Goal: Information Seeking & Learning: Learn about a topic

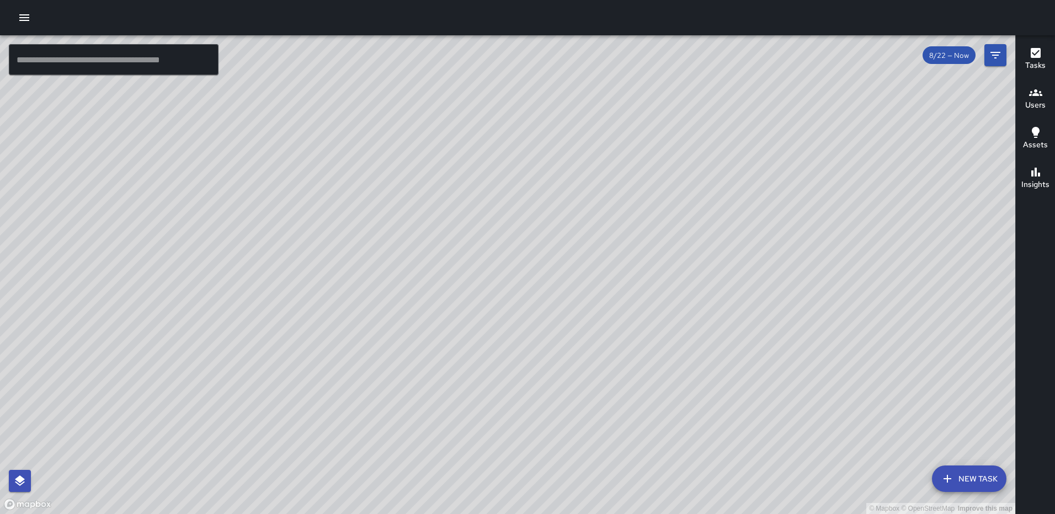
click at [33, 19] on button "button" at bounding box center [24, 18] width 22 height 22
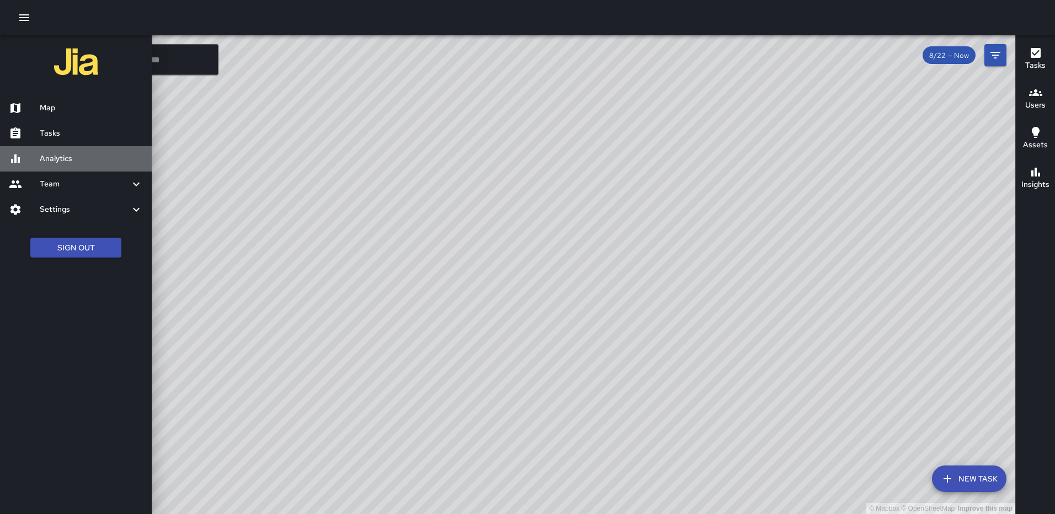
click at [71, 158] on h6 "Analytics" at bounding box center [91, 159] width 103 height 12
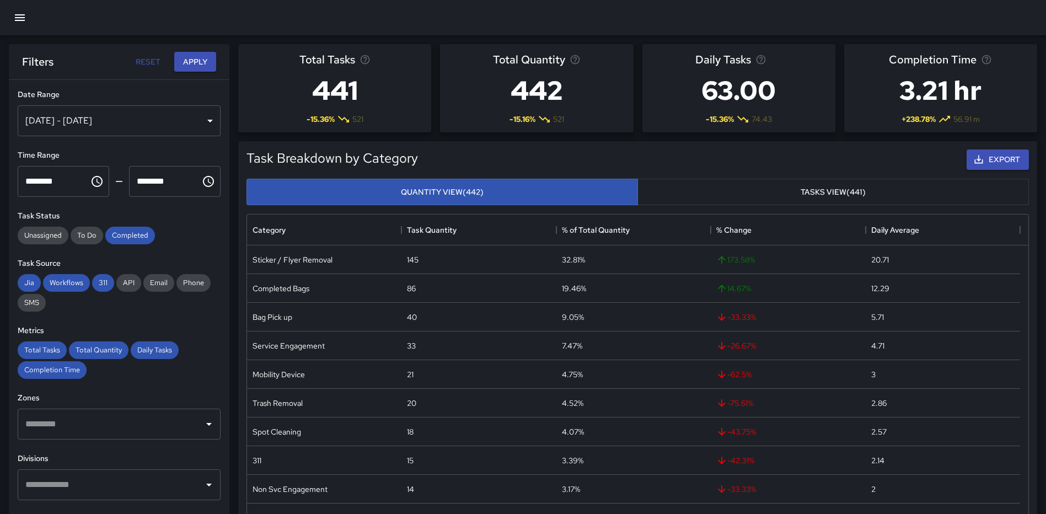
scroll to position [55, 0]
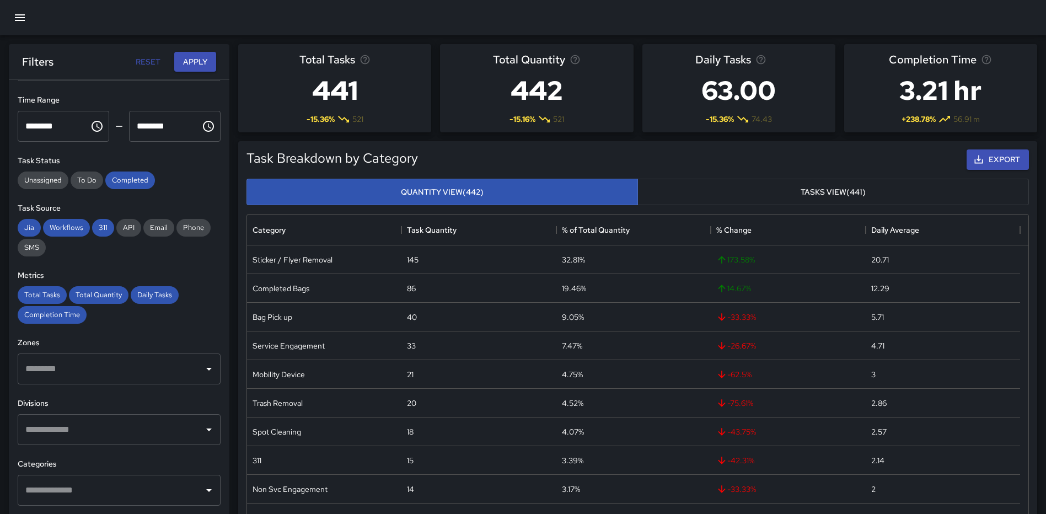
click at [112, 433] on input "text" at bounding box center [111, 429] width 177 height 21
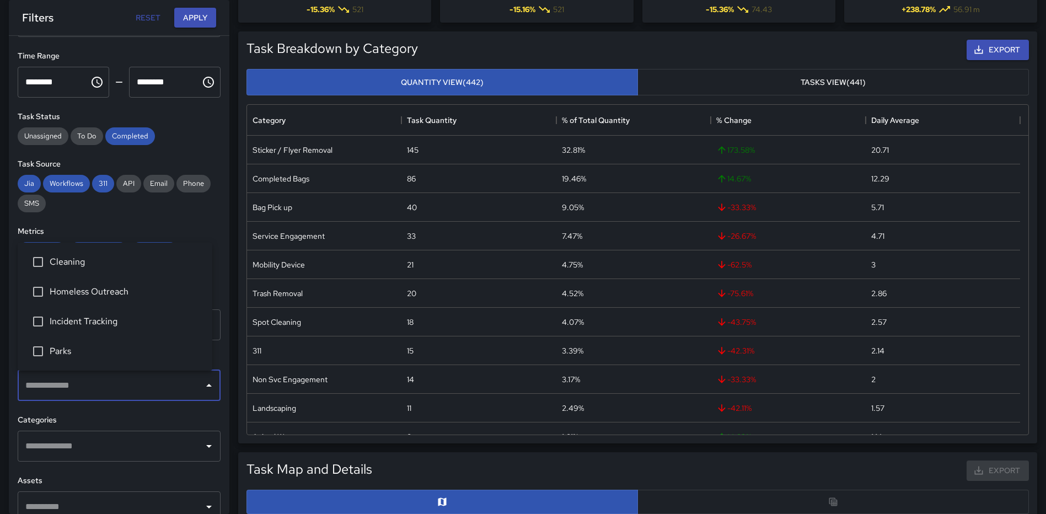
scroll to position [110, 0]
click at [88, 266] on span "Cleaning" at bounding box center [127, 261] width 154 height 13
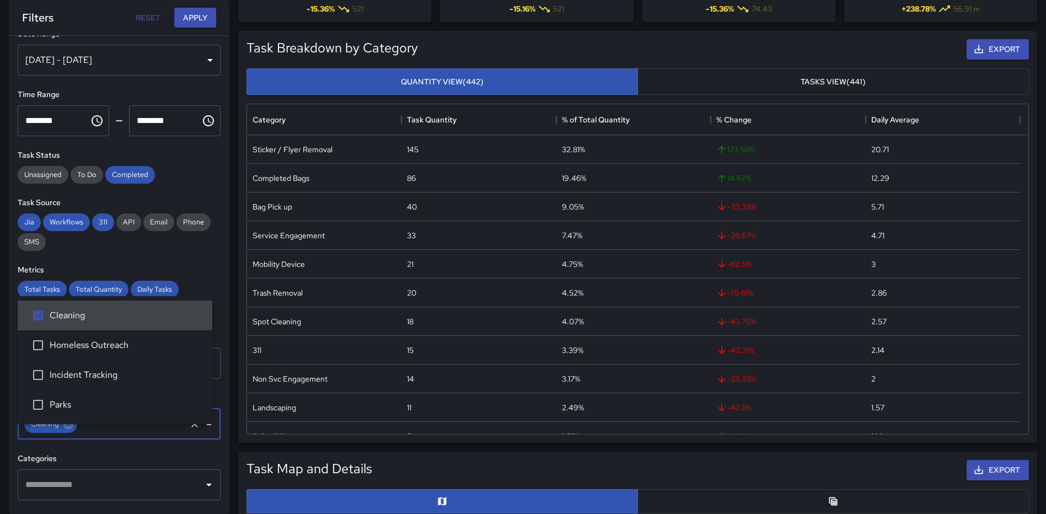
scroll to position [0, 0]
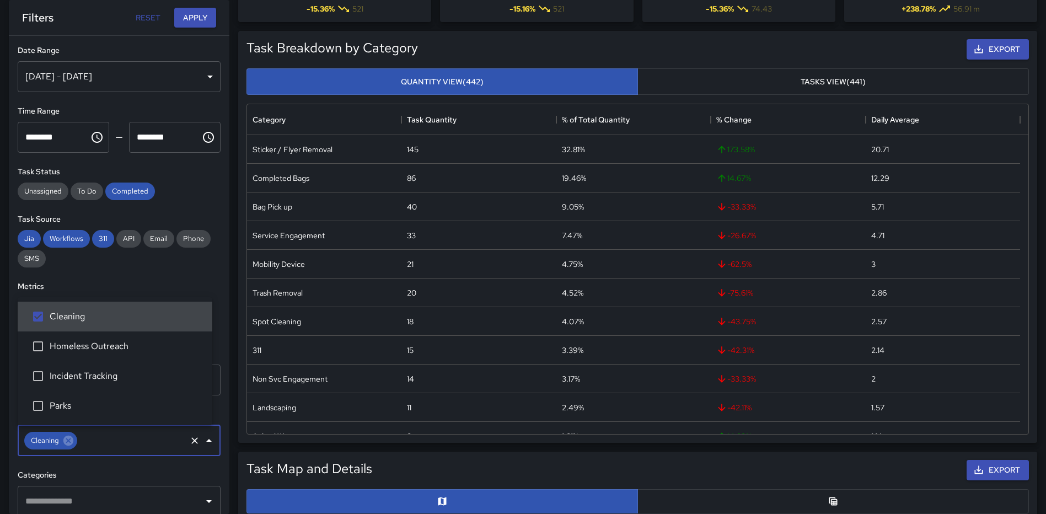
click at [197, 72] on div "[DATE] - [DATE]" at bounding box center [119, 76] width 203 height 31
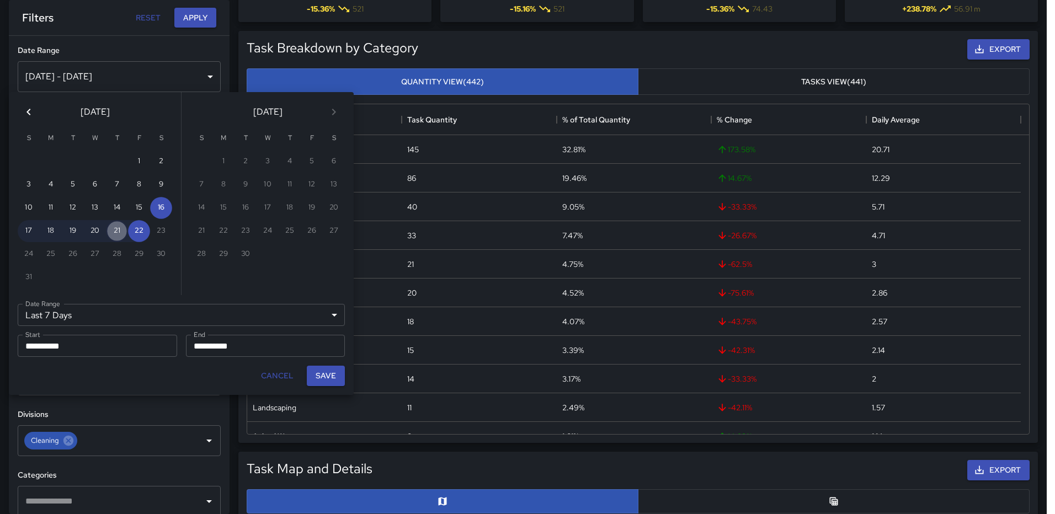
click at [117, 233] on button "21" at bounding box center [117, 231] width 22 height 22
type input "******"
click at [91, 234] on button "20" at bounding box center [95, 231] width 22 height 22
type input "**********"
click at [112, 226] on button "21" at bounding box center [117, 231] width 22 height 22
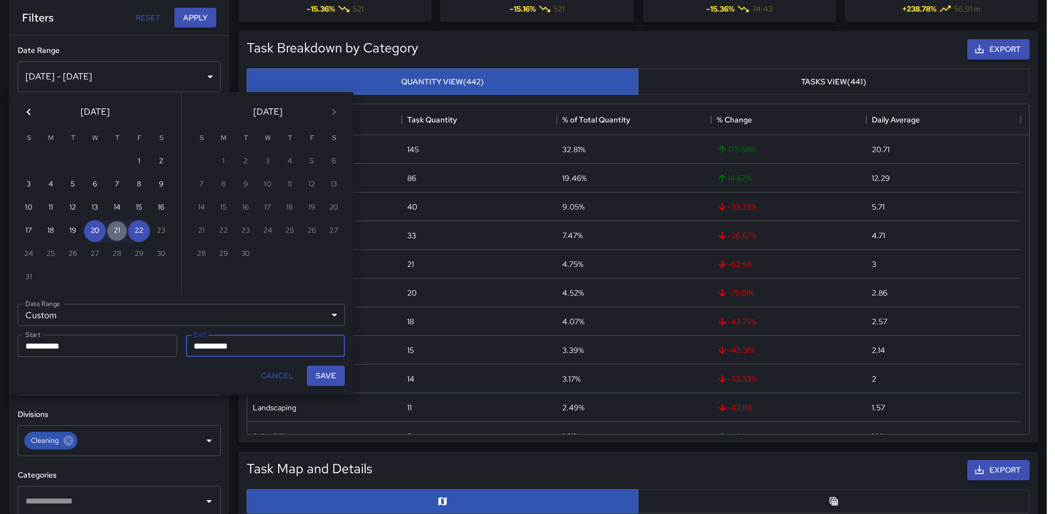
type input "**********"
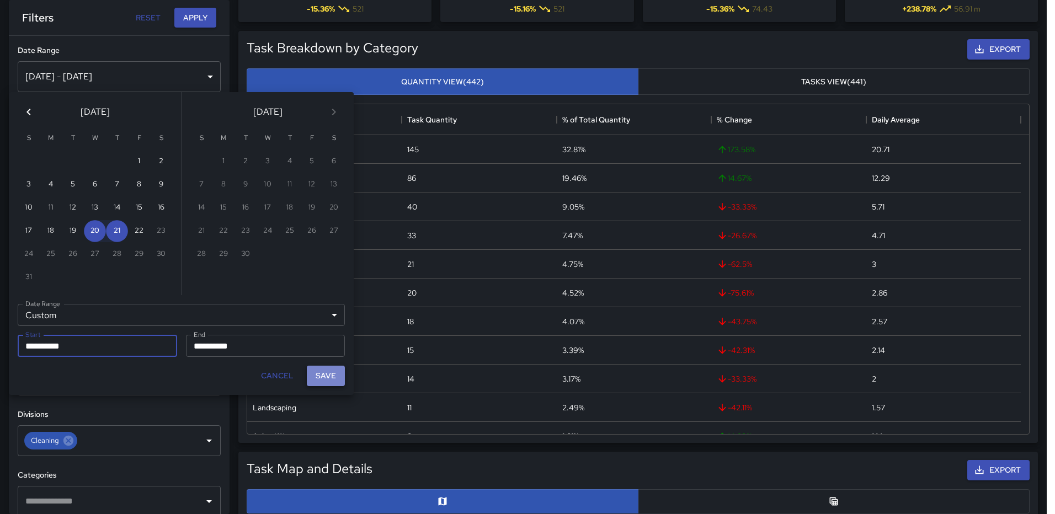
click at [317, 376] on button "Save" at bounding box center [326, 376] width 38 height 20
type input "**********"
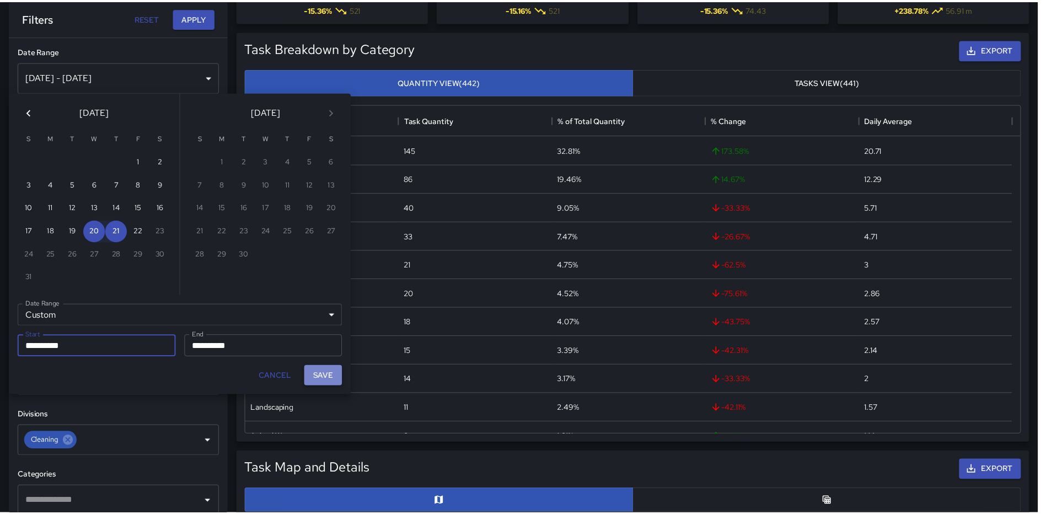
scroll to position [9, 9]
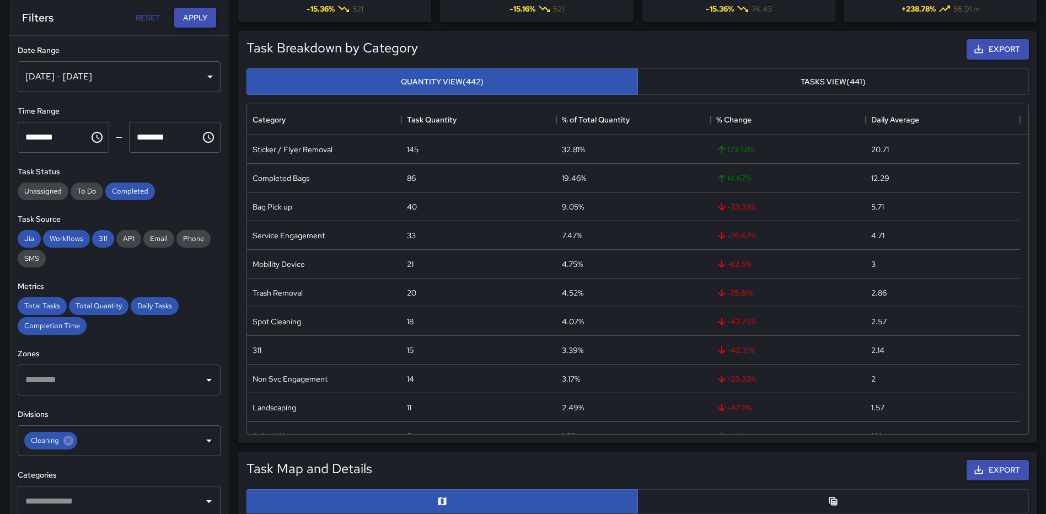
click at [194, 13] on button "Apply" at bounding box center [195, 18] width 42 height 20
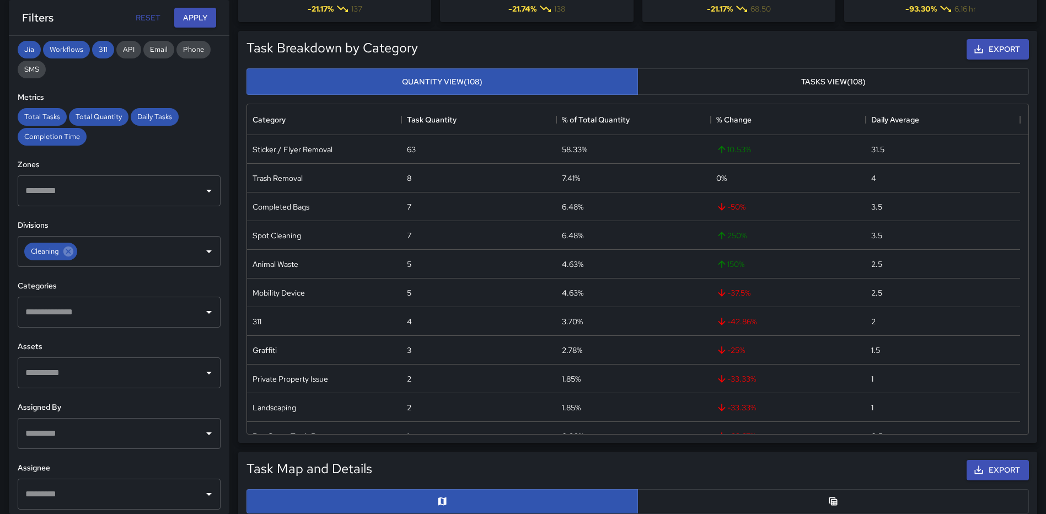
scroll to position [194, 0]
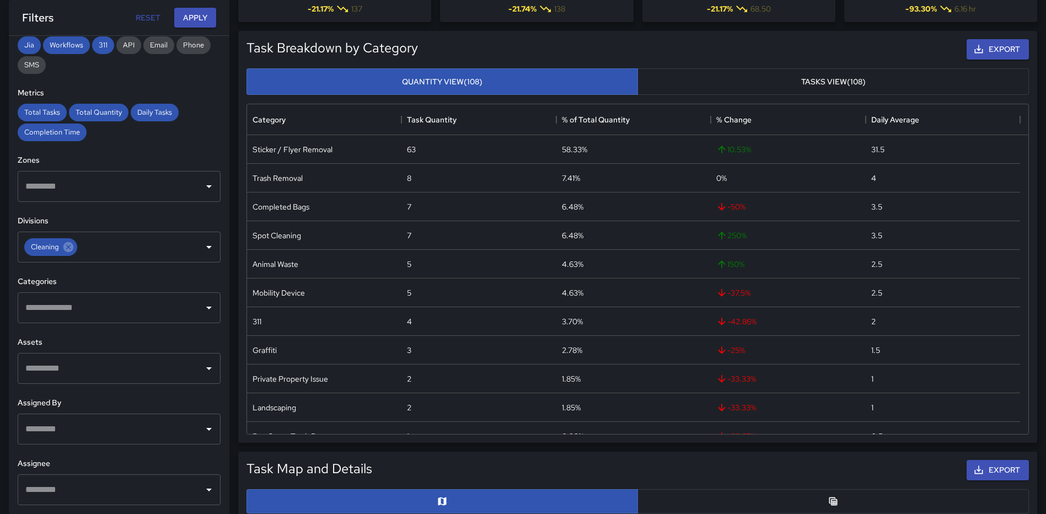
click at [103, 431] on input "text" at bounding box center [111, 429] width 177 height 21
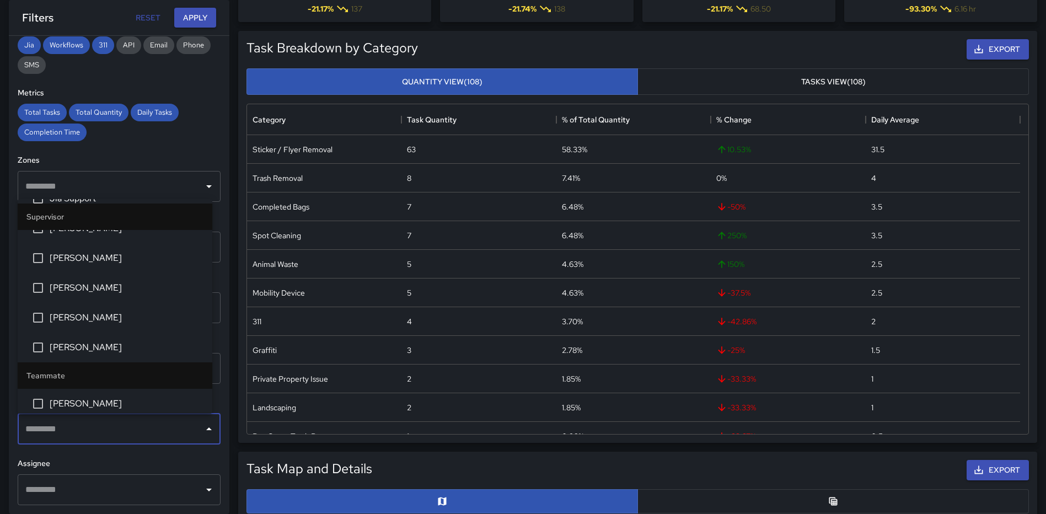
scroll to position [110, 0]
drag, startPoint x: 105, startPoint y: 253, endPoint x: 121, endPoint y: 218, distance: 38.0
click at [105, 252] on span "[PERSON_NAME]" at bounding box center [127, 253] width 154 height 13
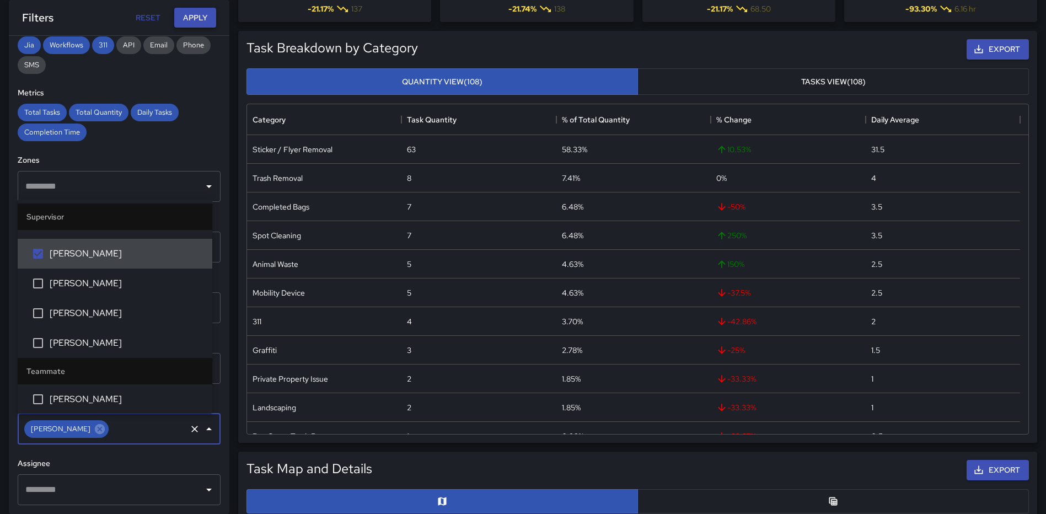
click at [193, 15] on button "Apply" at bounding box center [195, 18] width 42 height 20
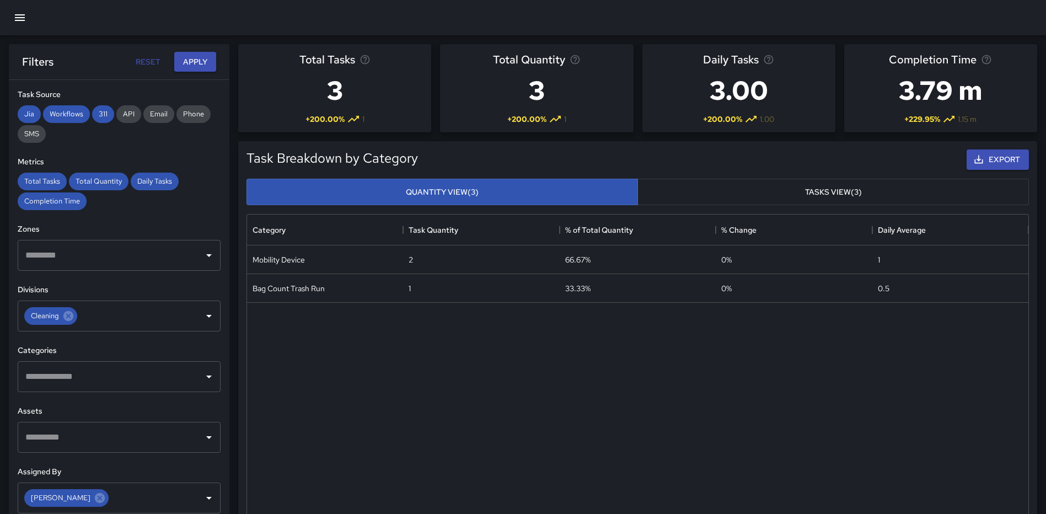
scroll to position [0, 0]
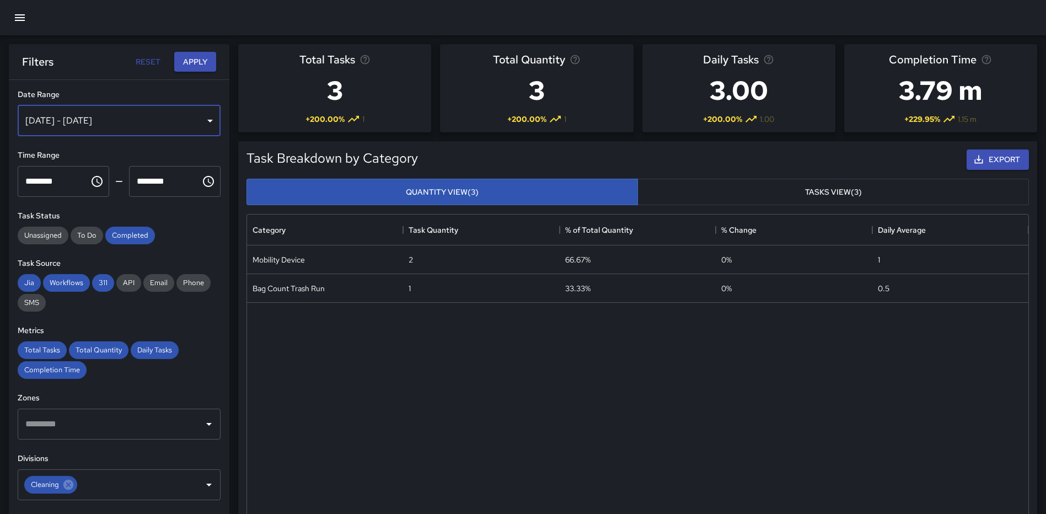
click at [201, 120] on div "[DATE] - [DATE]" at bounding box center [119, 120] width 203 height 31
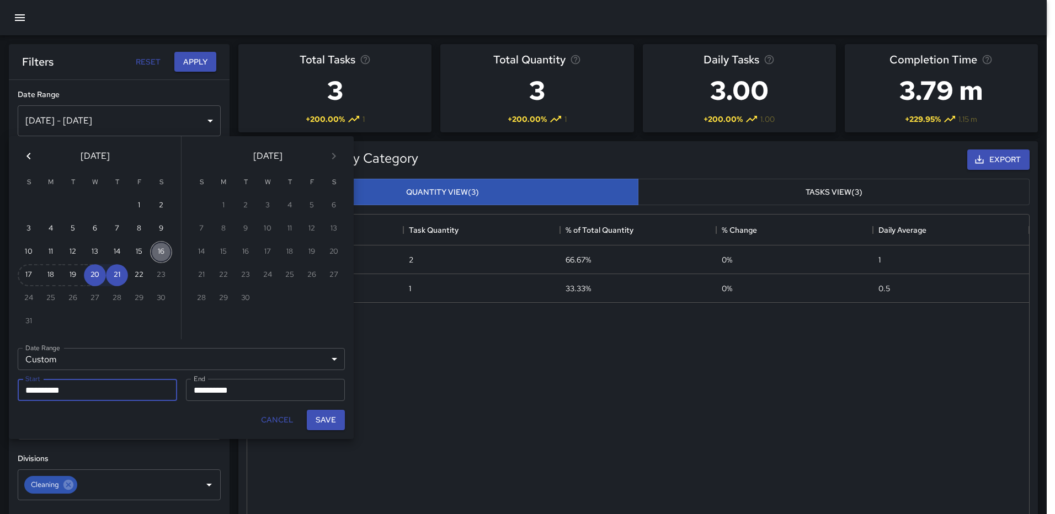
click at [158, 252] on button "16" at bounding box center [161, 252] width 22 height 22
type input "**********"
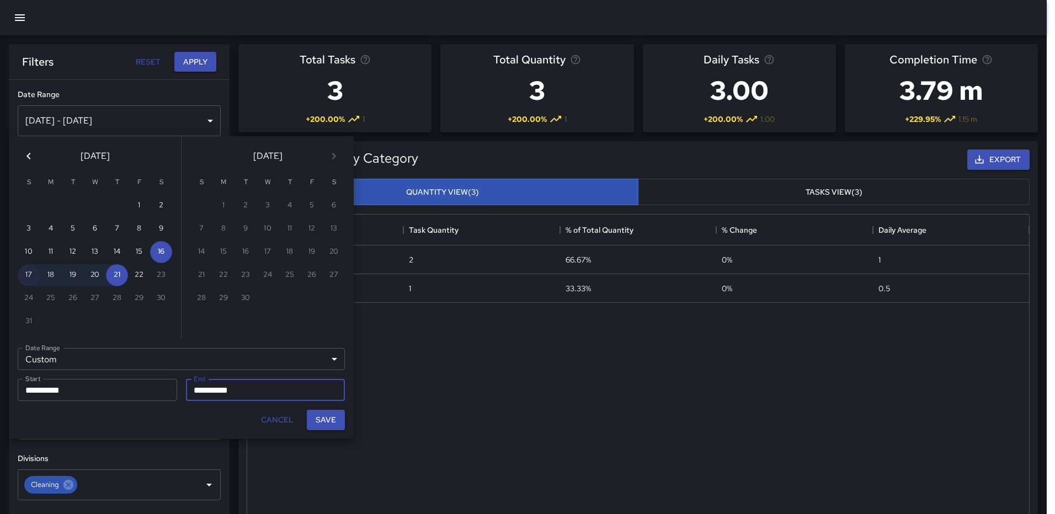
click at [27, 271] on button "17" at bounding box center [29, 275] width 22 height 22
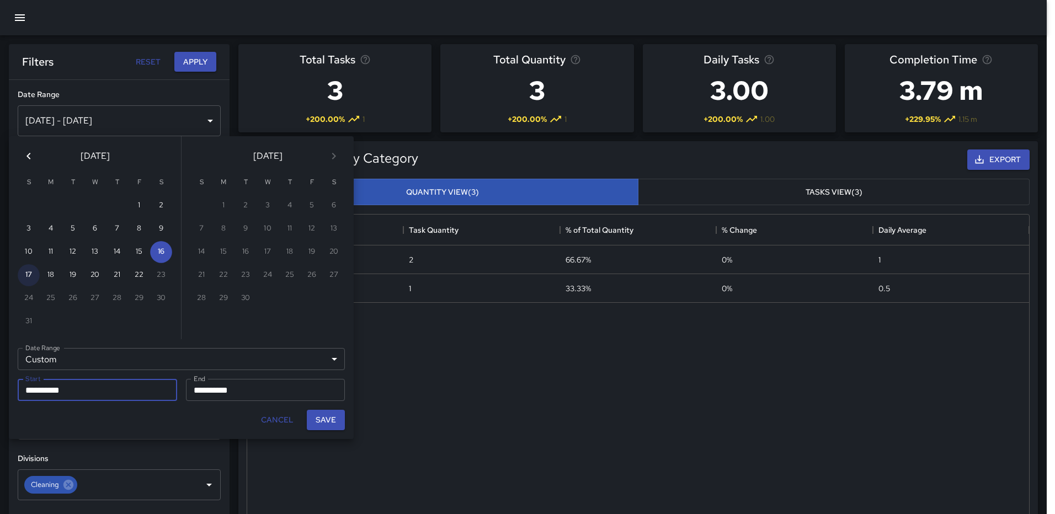
type input "**********"
click at [316, 417] on button "Save" at bounding box center [326, 420] width 38 height 20
type input "**********"
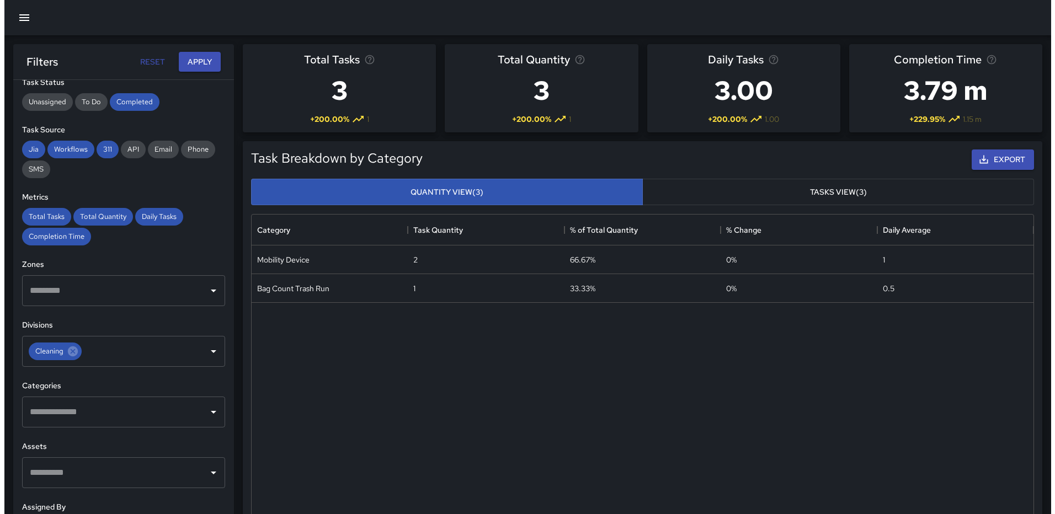
scroll to position [165, 0]
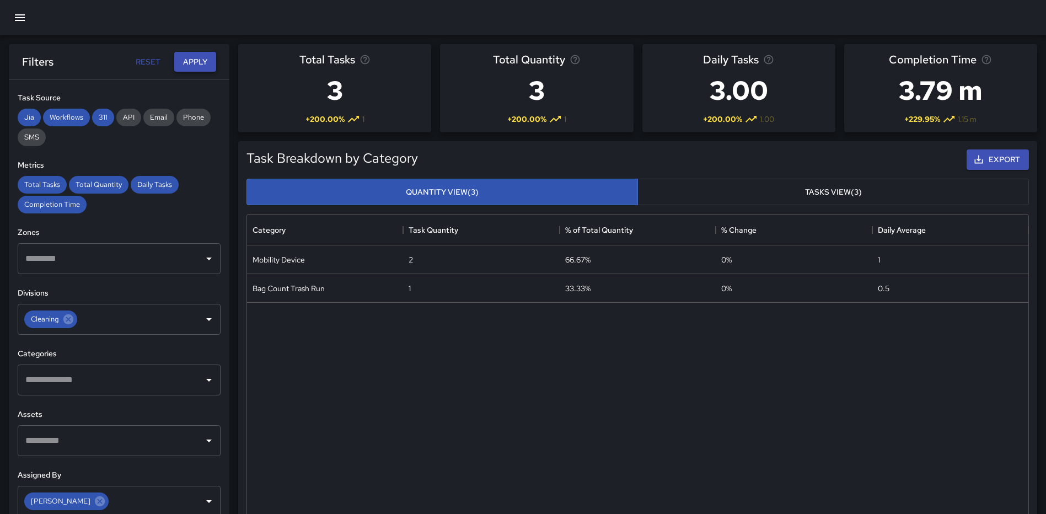
click at [191, 57] on button "Apply" at bounding box center [195, 62] width 42 height 20
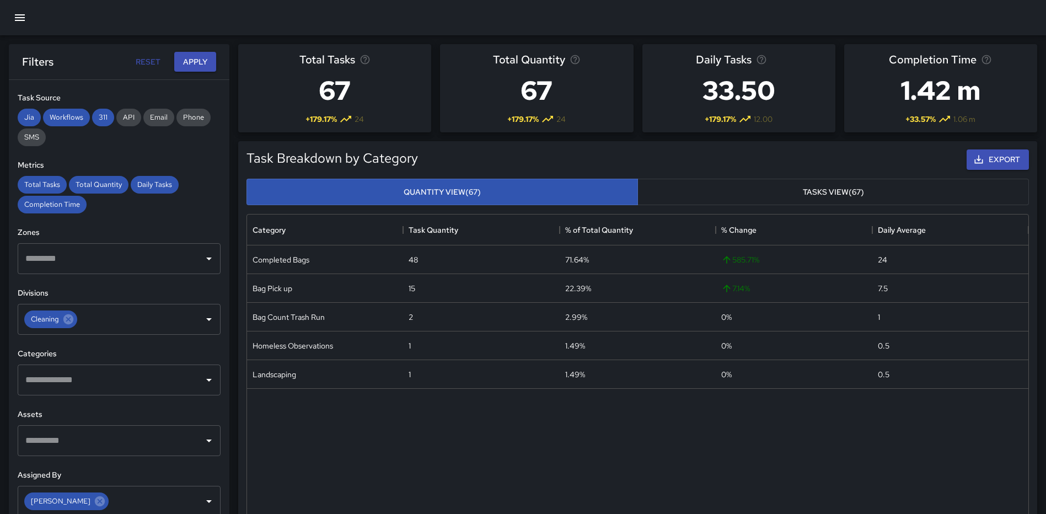
click at [23, 18] on icon "button" at bounding box center [20, 17] width 10 height 7
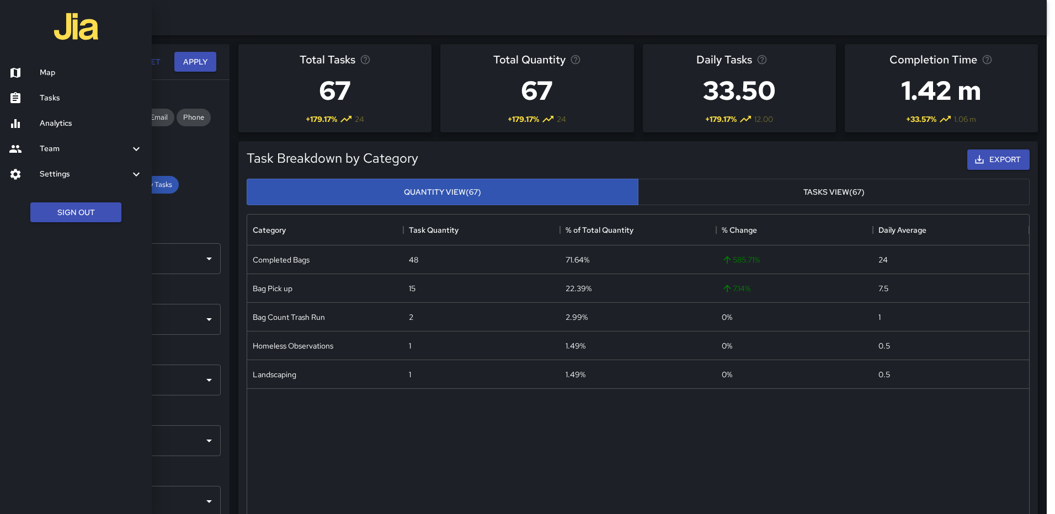
click at [65, 70] on h6 "Map" at bounding box center [91, 73] width 103 height 12
